Goal: Navigation & Orientation: Find specific page/section

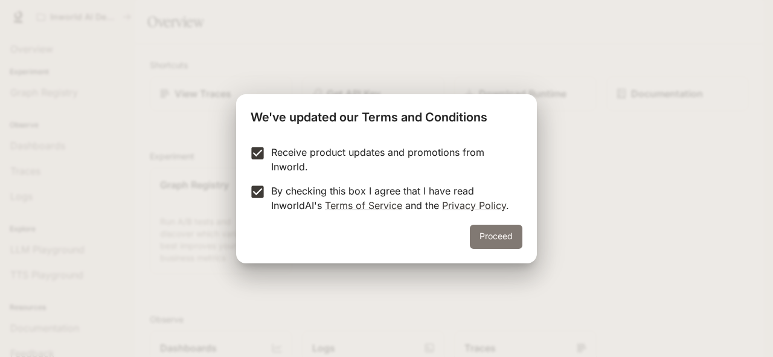
click at [494, 246] on button "Proceed" at bounding box center [496, 237] width 53 height 24
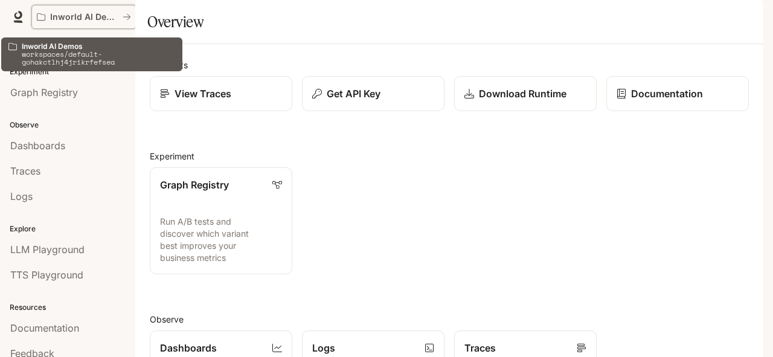
click at [128, 21] on icon "All workspaces" at bounding box center [127, 17] width 8 height 8
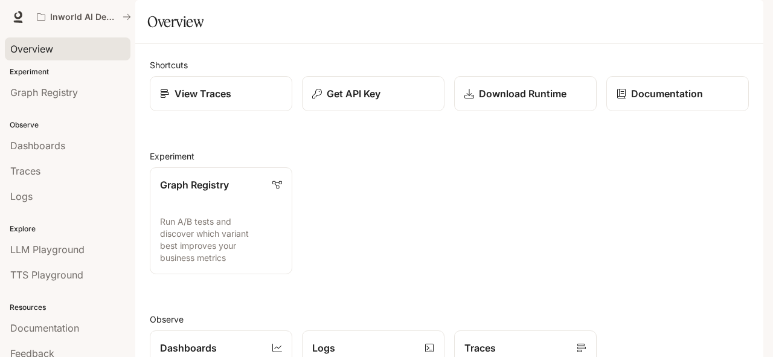
click at [68, 50] on div "Overview" at bounding box center [67, 49] width 115 height 15
click at [60, 84] on link "Graph Registry" at bounding box center [68, 92] width 126 height 23
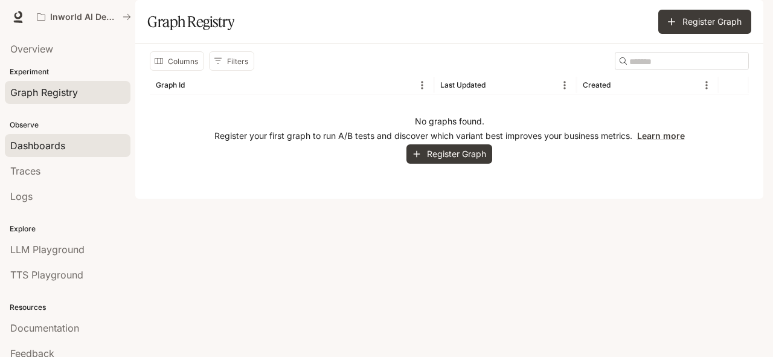
click at [34, 142] on span "Dashboards" at bounding box center [37, 145] width 55 height 15
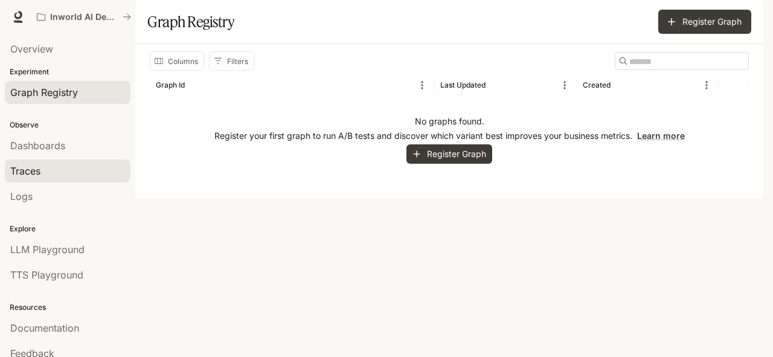
click at [79, 170] on div "Traces" at bounding box center [67, 171] width 115 height 15
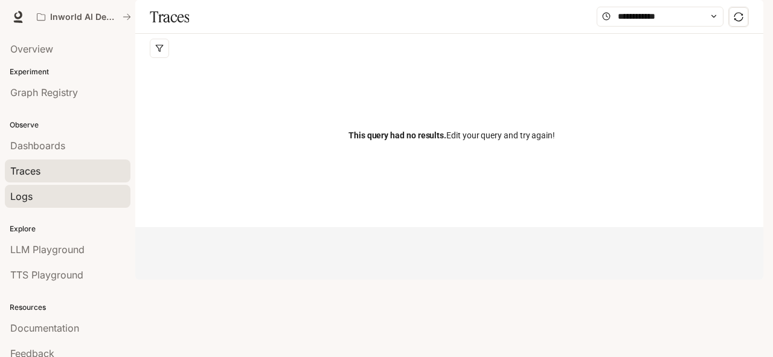
click at [42, 196] on div "Logs" at bounding box center [67, 196] width 115 height 15
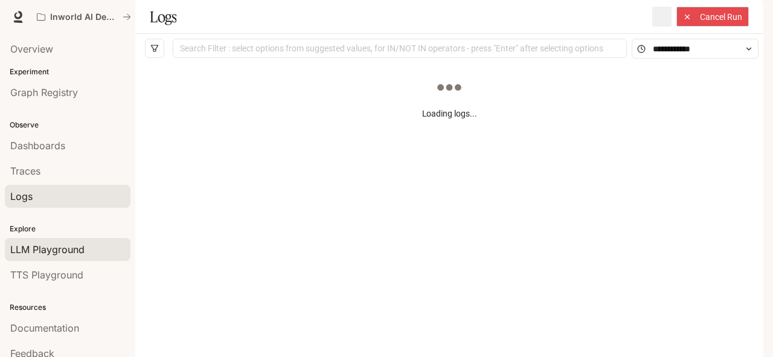
scroll to position [37, 0]
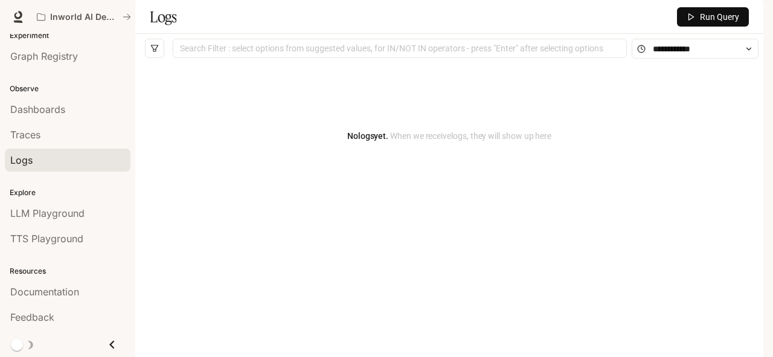
click at [111, 340] on icon "Close drawer" at bounding box center [112, 345] width 16 height 16
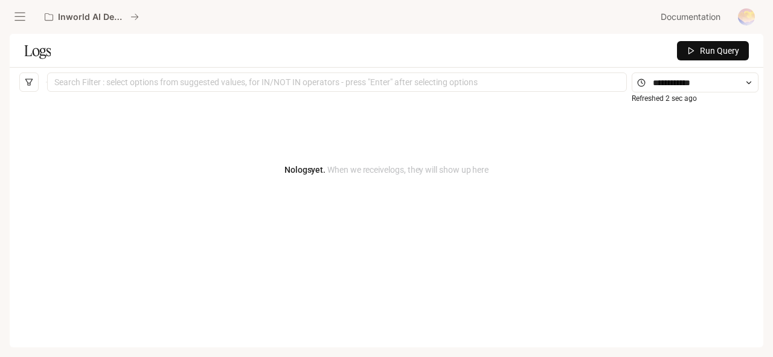
click at [112, 336] on div "No logs yet. When we receive logs , they will show up here" at bounding box center [386, 248] width 735 height 302
